Goal: Check status: Check status

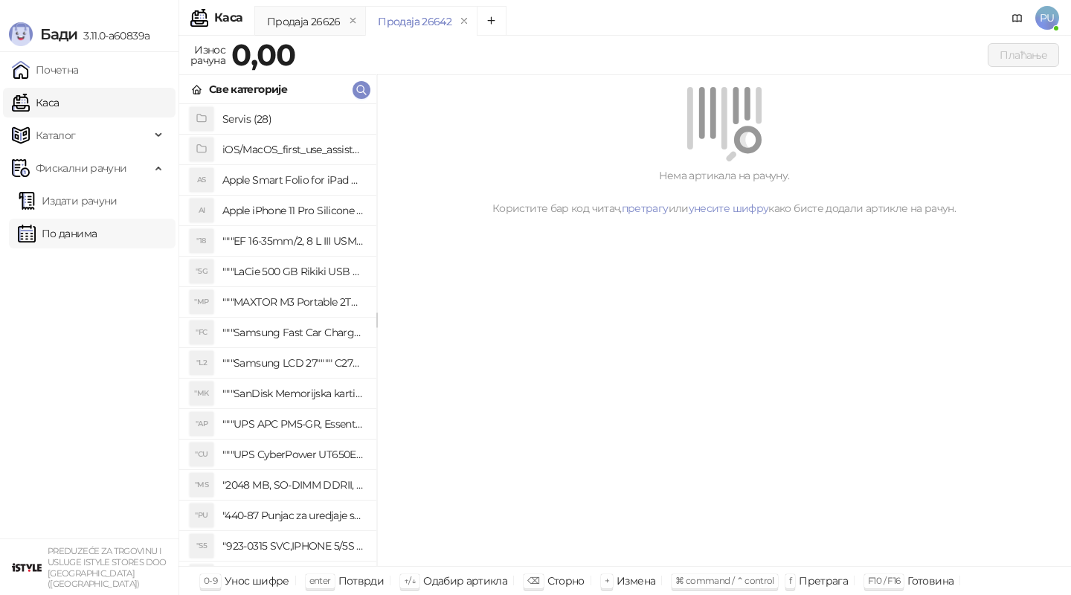
click at [52, 241] on link "По данима" at bounding box center [57, 234] width 79 height 30
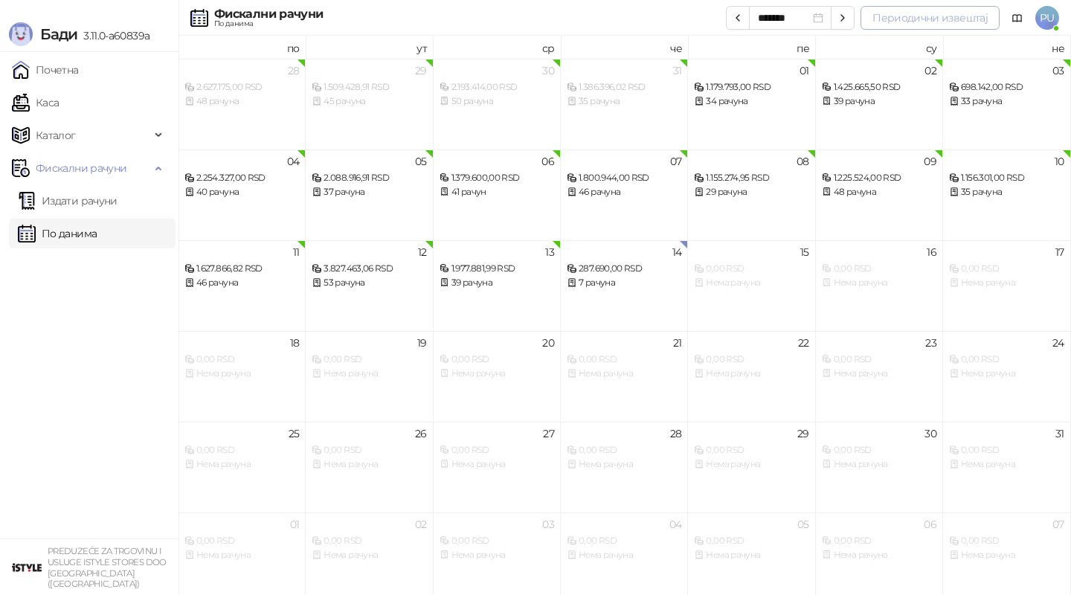
click at [897, 19] on button "Периодични извештај" at bounding box center [929, 18] width 139 height 24
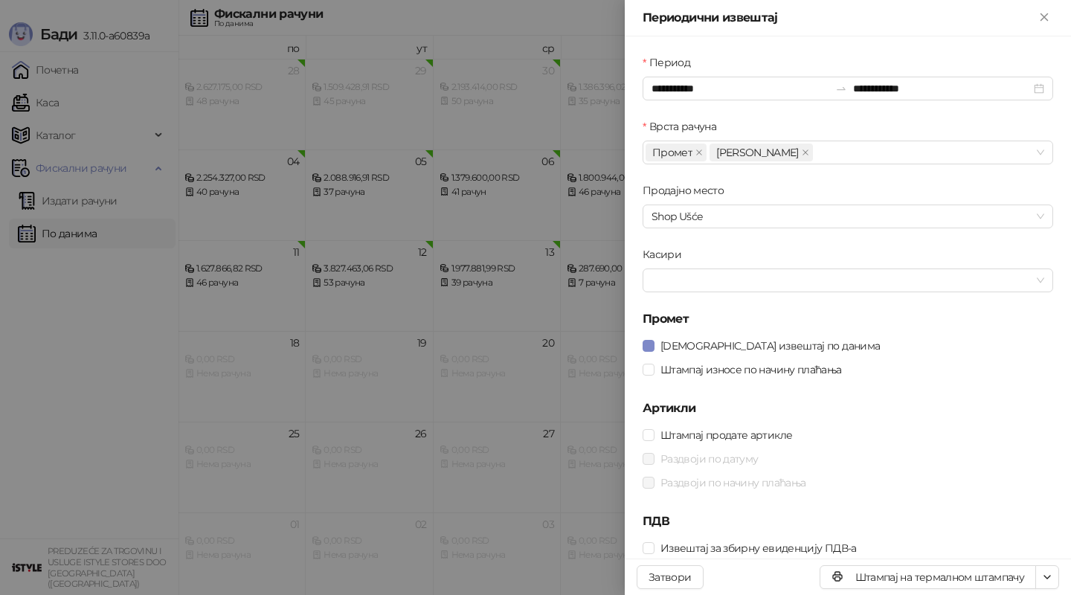
click at [596, 262] on div at bounding box center [535, 297] width 1071 height 595
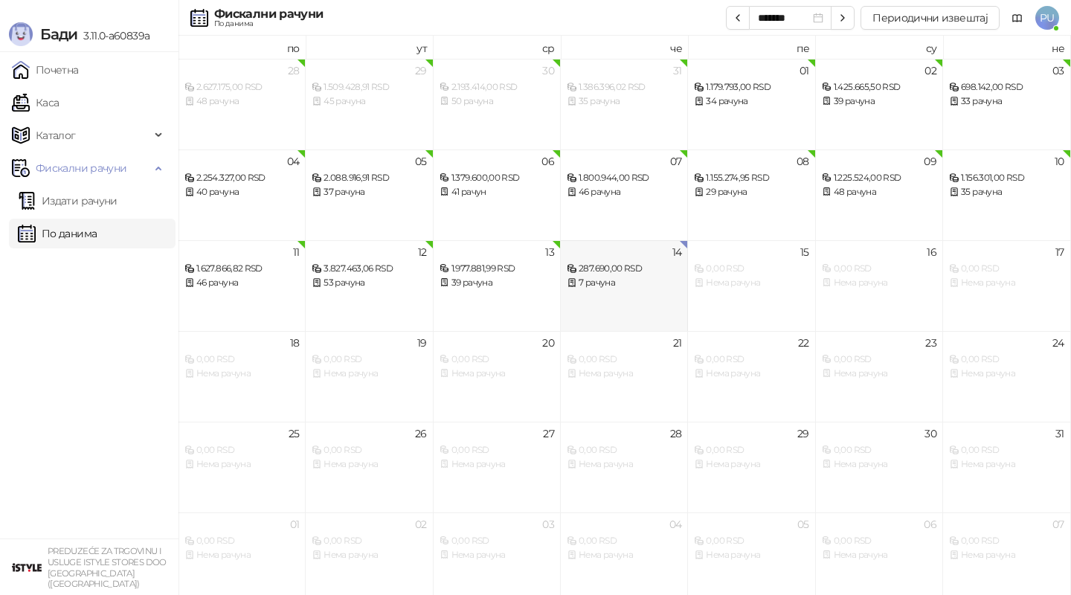
click at [597, 276] on div "7 рачуна" at bounding box center [624, 283] width 115 height 14
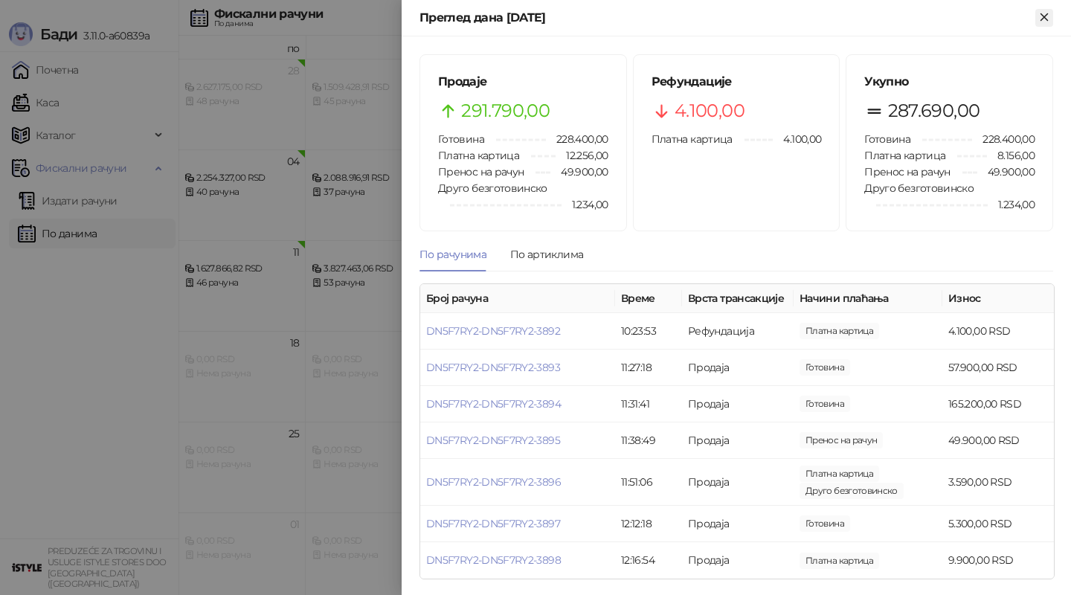
click at [1036, 18] on button "Close" at bounding box center [1044, 18] width 18 height 18
